Goal: Transaction & Acquisition: Purchase product/service

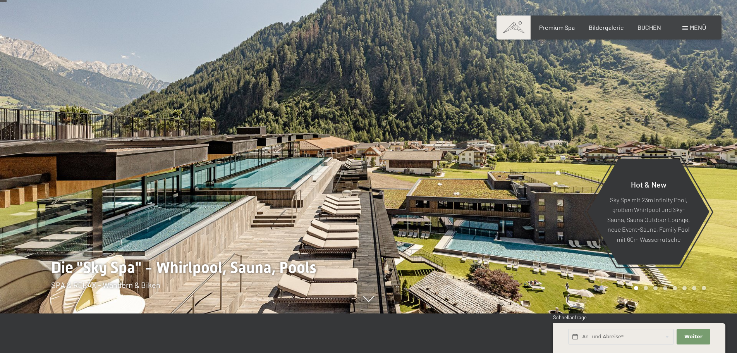
scroll to position [77, 0]
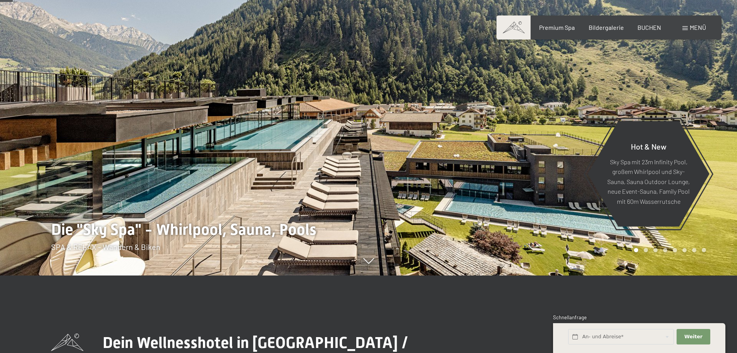
click at [684, 28] on span at bounding box center [684, 28] width 5 height 4
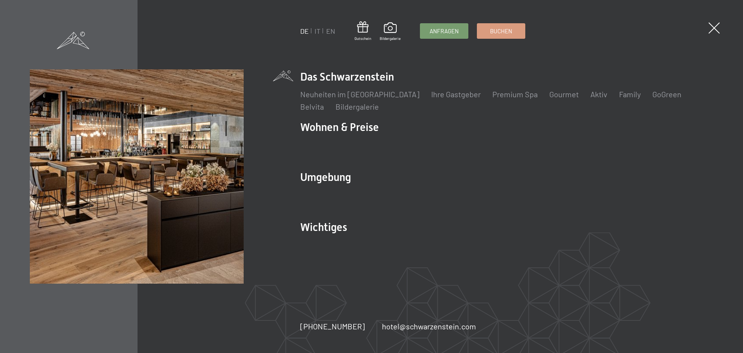
click at [706, 28] on div "DE IT EN Gutschein Bildergalerie Anfragen Buchen DE IT EN Das Schwarzenstein Ne…" at bounding box center [371, 176] width 743 height 353
click at [712, 29] on span at bounding box center [714, 28] width 16 height 16
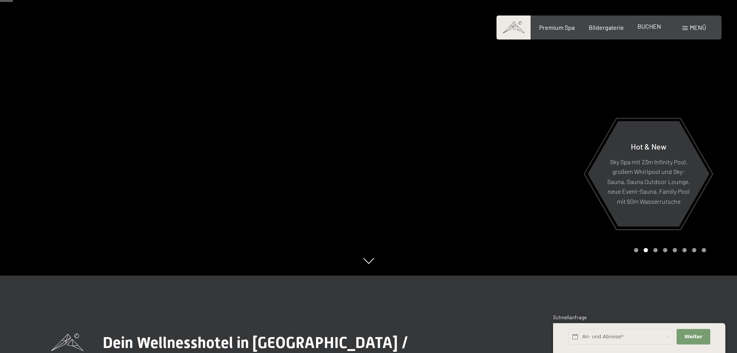
click at [643, 25] on span "BUCHEN" at bounding box center [650, 25] width 24 height 7
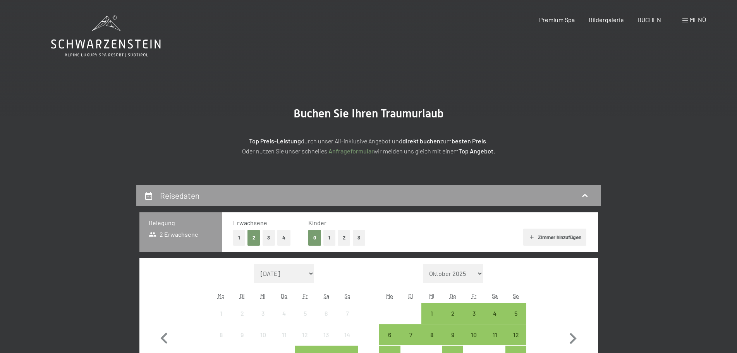
click at [686, 20] on span at bounding box center [684, 21] width 5 height 4
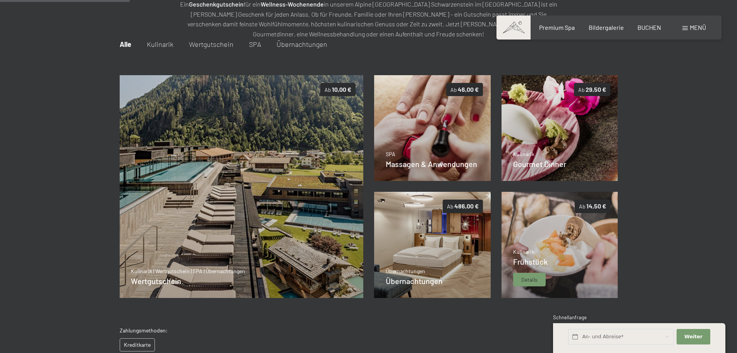
click at [596, 240] on img at bounding box center [560, 245] width 117 height 106
click at [527, 277] on span "Details" at bounding box center [529, 280] width 16 height 8
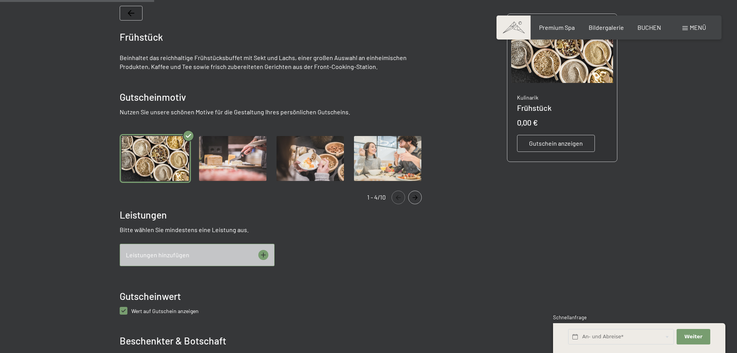
scroll to position [190, 0]
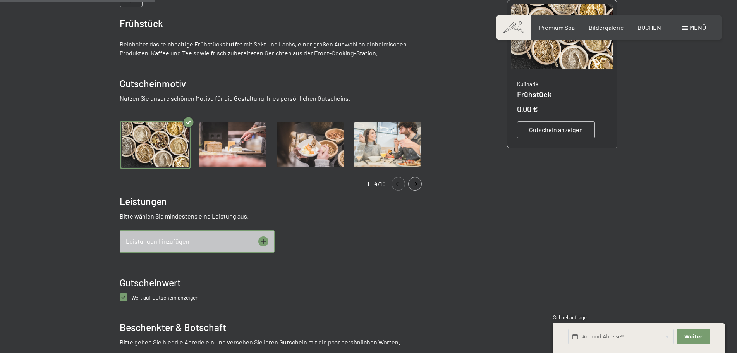
click at [162, 140] on img "Gallery" at bounding box center [155, 144] width 71 height 49
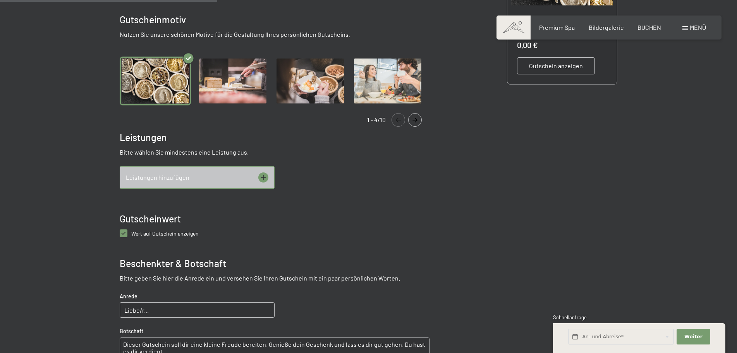
scroll to position [267, 0]
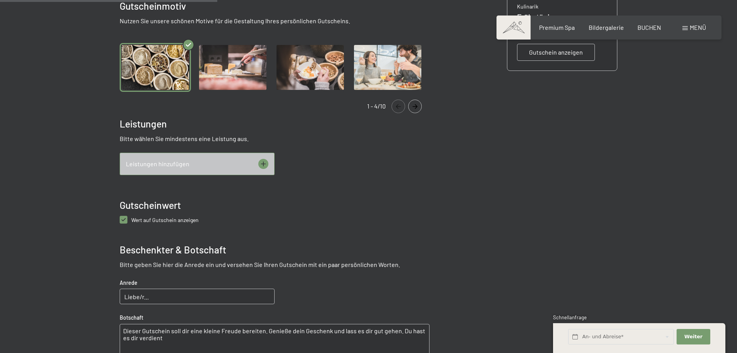
click at [170, 166] on span "Leistungen hinzufügen" at bounding box center [158, 164] width 64 height 9
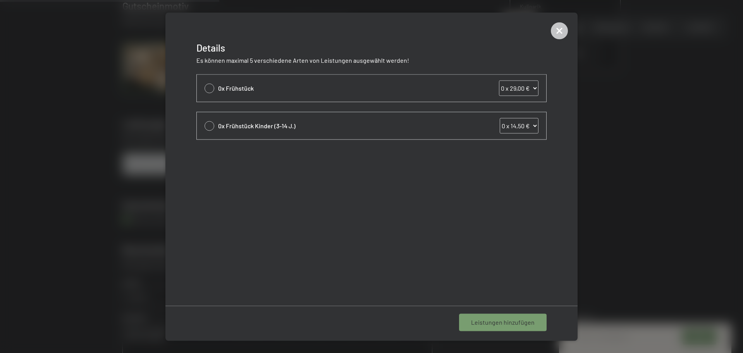
click at [211, 87] on div at bounding box center [210, 88] width 10 height 10
select select "1"
click at [517, 322] on span "1 Leistung hinzufügen" at bounding box center [504, 322] width 60 height 9
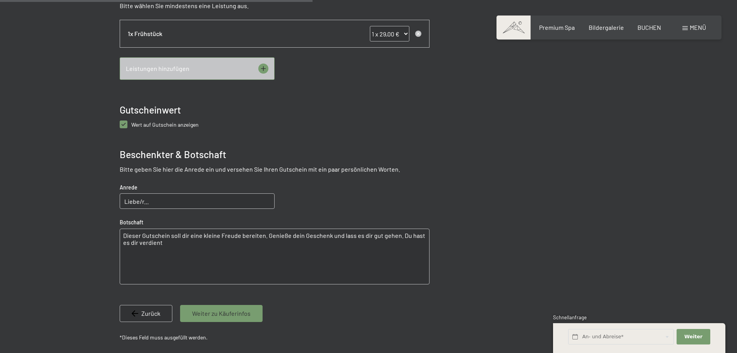
scroll to position [461, 0]
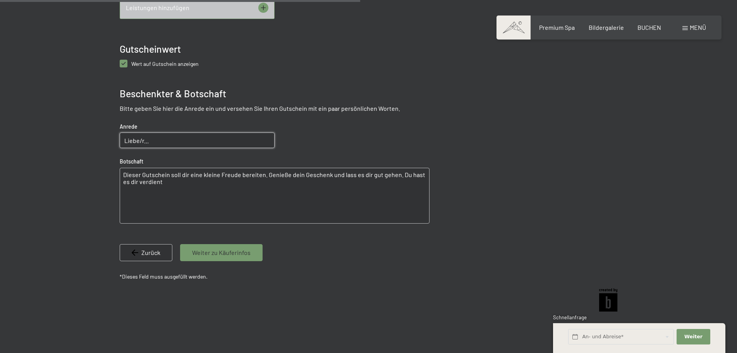
drag, startPoint x: 146, startPoint y: 144, endPoint x: 150, endPoint y: 143, distance: 4.0
click at [146, 144] on input "Liebe/r..." at bounding box center [197, 139] width 155 height 15
type input "Liebe Melanie"
click at [260, 198] on textarea "Dieser Gutschein soll dir eine kleine Freude bereiten. Genieße dein Geschenk un…" at bounding box center [275, 196] width 310 height 56
drag, startPoint x: 123, startPoint y: 173, endPoint x: 223, endPoint y: 203, distance: 104.8
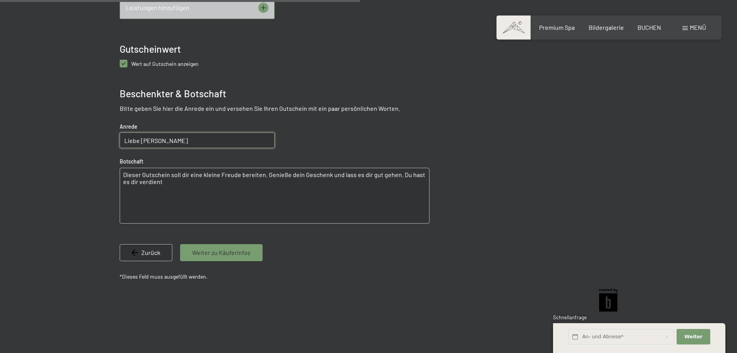
click at [223, 203] on textarea "Dieser Gutschein soll dir eine kleine Freude bereiten. Genieße dein Geschenk un…" at bounding box center [275, 196] width 310 height 56
click at [158, 184] on textarea "Dieser Gutschein soll dir eine kleine Freude bereiten. Genieße dein Geschenk un…" at bounding box center [275, 196] width 310 height 56
click at [151, 181] on textarea "Dieser Gutschein soll dir eine kleine Freude bereiten. Genieße dein Geschenk un…" at bounding box center [275, 196] width 310 height 56
drag, startPoint x: 122, startPoint y: 177, endPoint x: 158, endPoint y: 190, distance: 38.0
click at [158, 190] on textarea "Dieser Gutschein soll dir eine kleine Freude bereiten. Genieße dein Geschenk un…" at bounding box center [275, 196] width 310 height 56
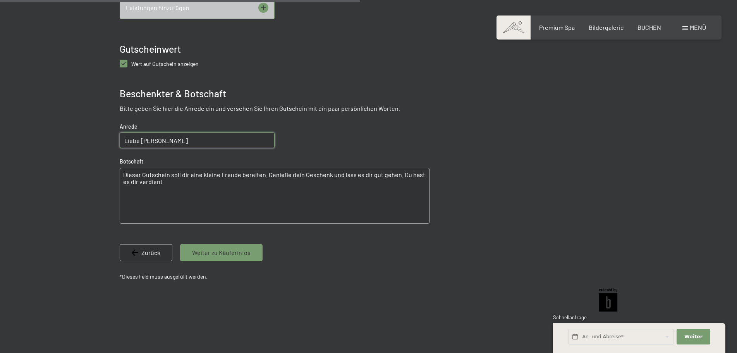
click at [166, 180] on textarea "Dieser Gutschein soll dir eine kleine Freude bereiten. Genieße dein Geschenk un…" at bounding box center [275, 196] width 310 height 56
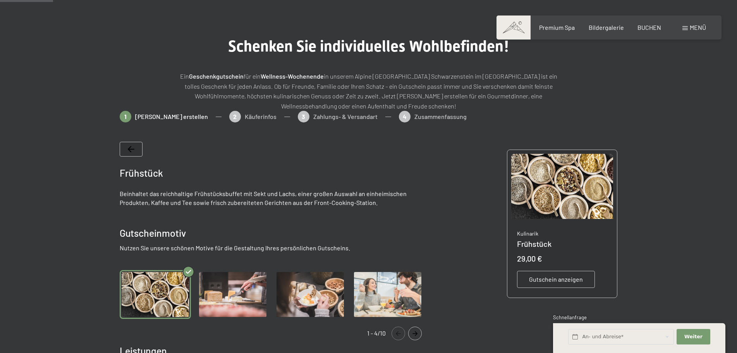
scroll to position [155, 0]
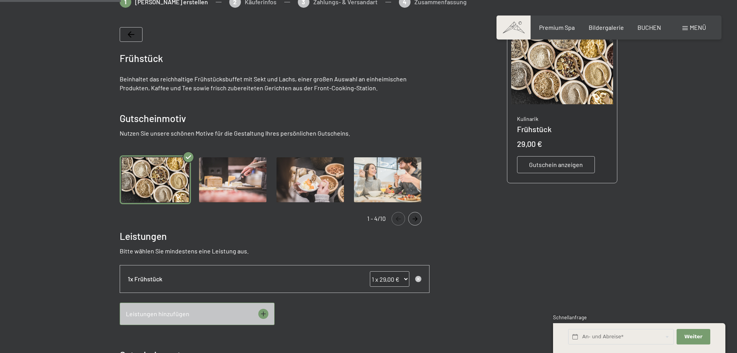
click at [236, 189] on img "Gallery" at bounding box center [232, 179] width 71 height 49
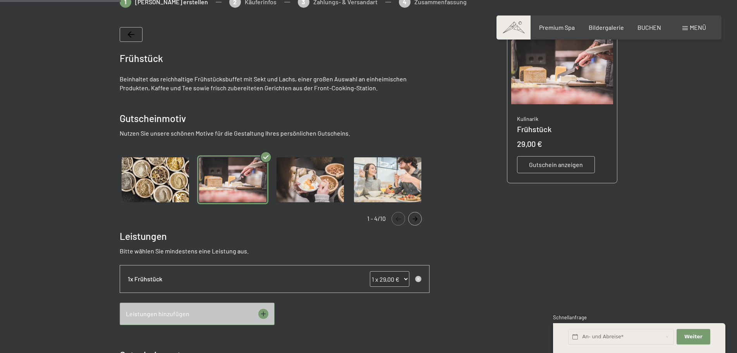
drag, startPoint x: 307, startPoint y: 189, endPoint x: 375, endPoint y: 190, distance: 67.8
click at [308, 189] on img "Gallery" at bounding box center [310, 179] width 71 height 49
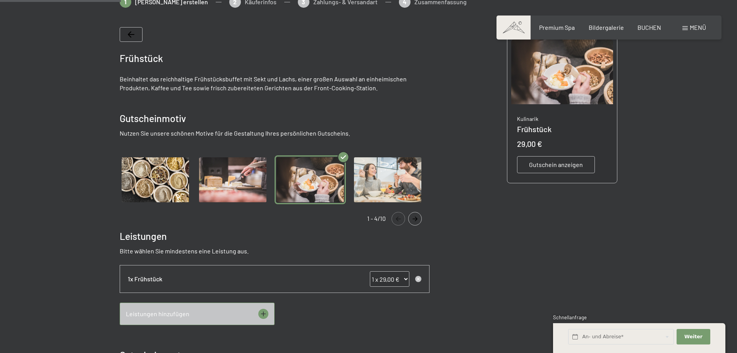
click at [389, 186] on img "Gallery" at bounding box center [387, 179] width 71 height 49
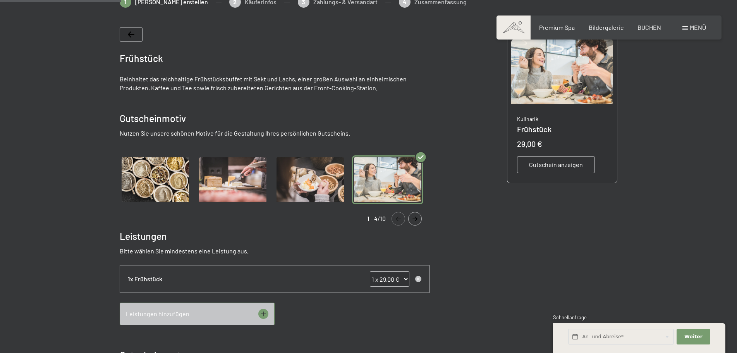
click at [135, 176] on img "Gallery" at bounding box center [155, 179] width 71 height 49
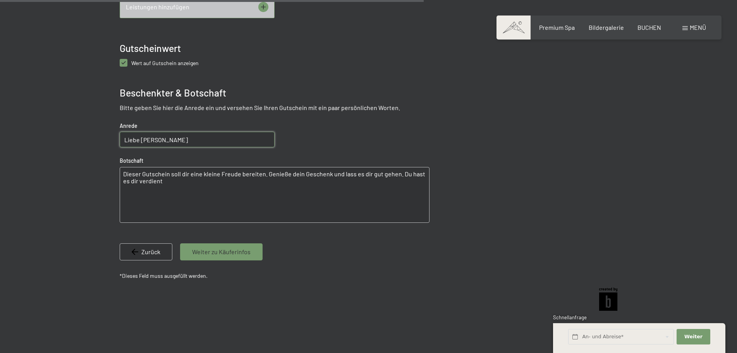
scroll to position [542, 0]
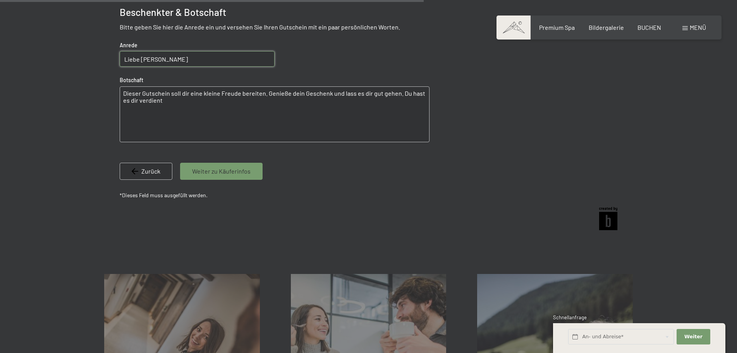
click at [156, 114] on textarea "Dieser Gutschein soll dir eine kleine Freude bereiten. Genieße dein Geschenk un…" at bounding box center [275, 114] width 310 height 56
drag, startPoint x: 122, startPoint y: 93, endPoint x: 169, endPoint y: 112, distance: 50.7
click at [169, 112] on textarea "Dieser Gutschein soll dir eine kleine Freude bereiten. Genieße dein Geschenk un…" at bounding box center [275, 114] width 310 height 56
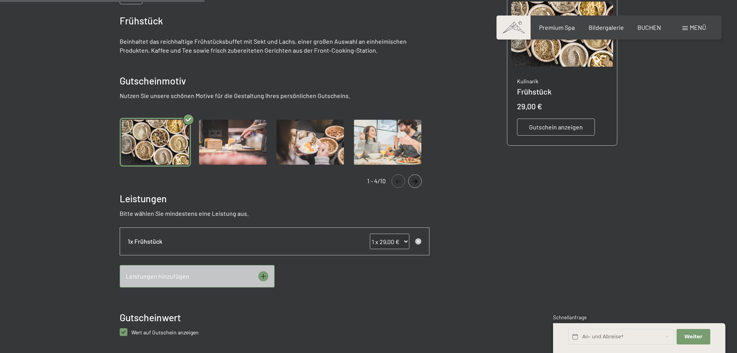
scroll to position [271, 0]
